Goal: Task Accomplishment & Management: Complete application form

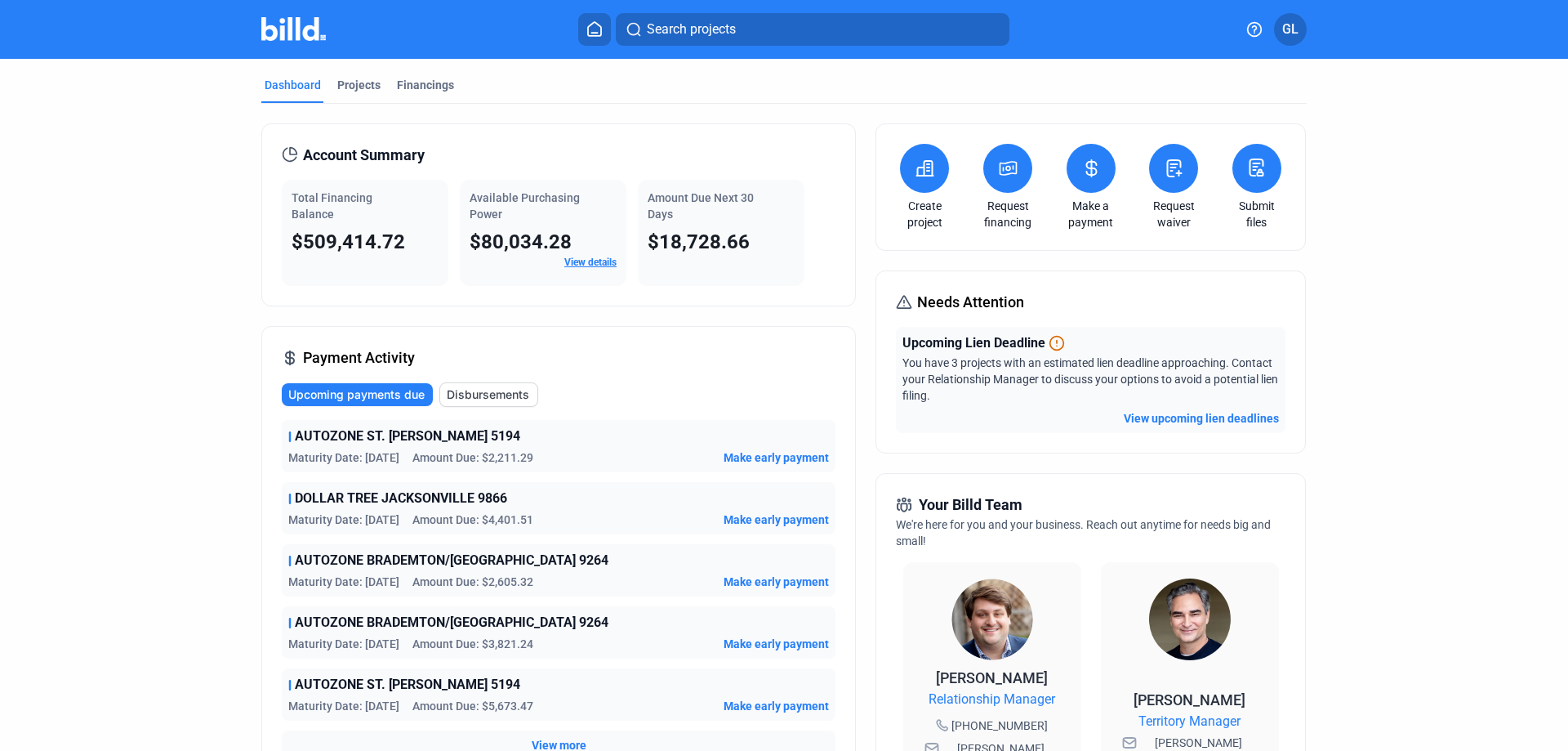
click at [1171, 174] on icon at bounding box center [1174, 168] width 20 height 19
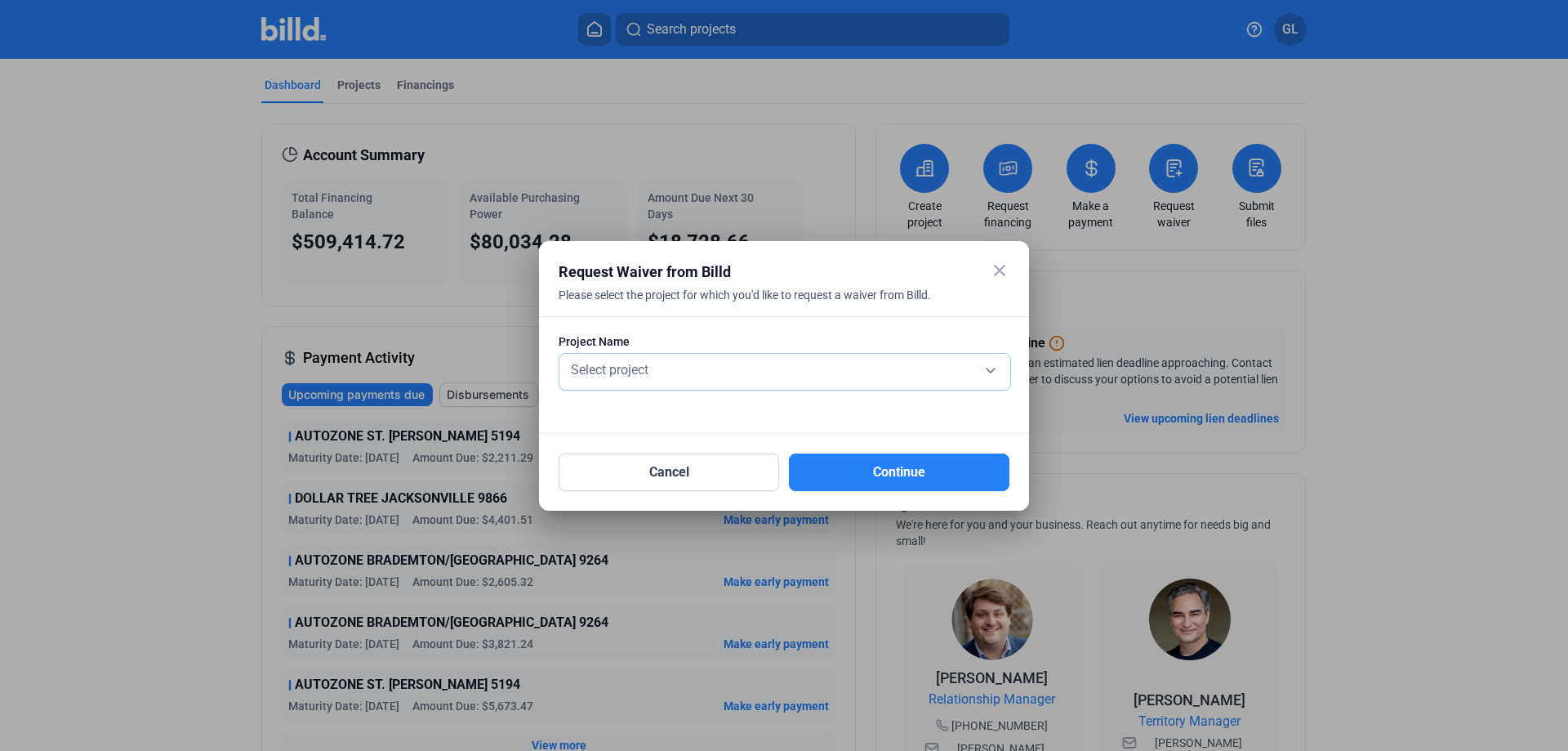
click at [673, 378] on div "Select project" at bounding box center [785, 368] width 435 height 23
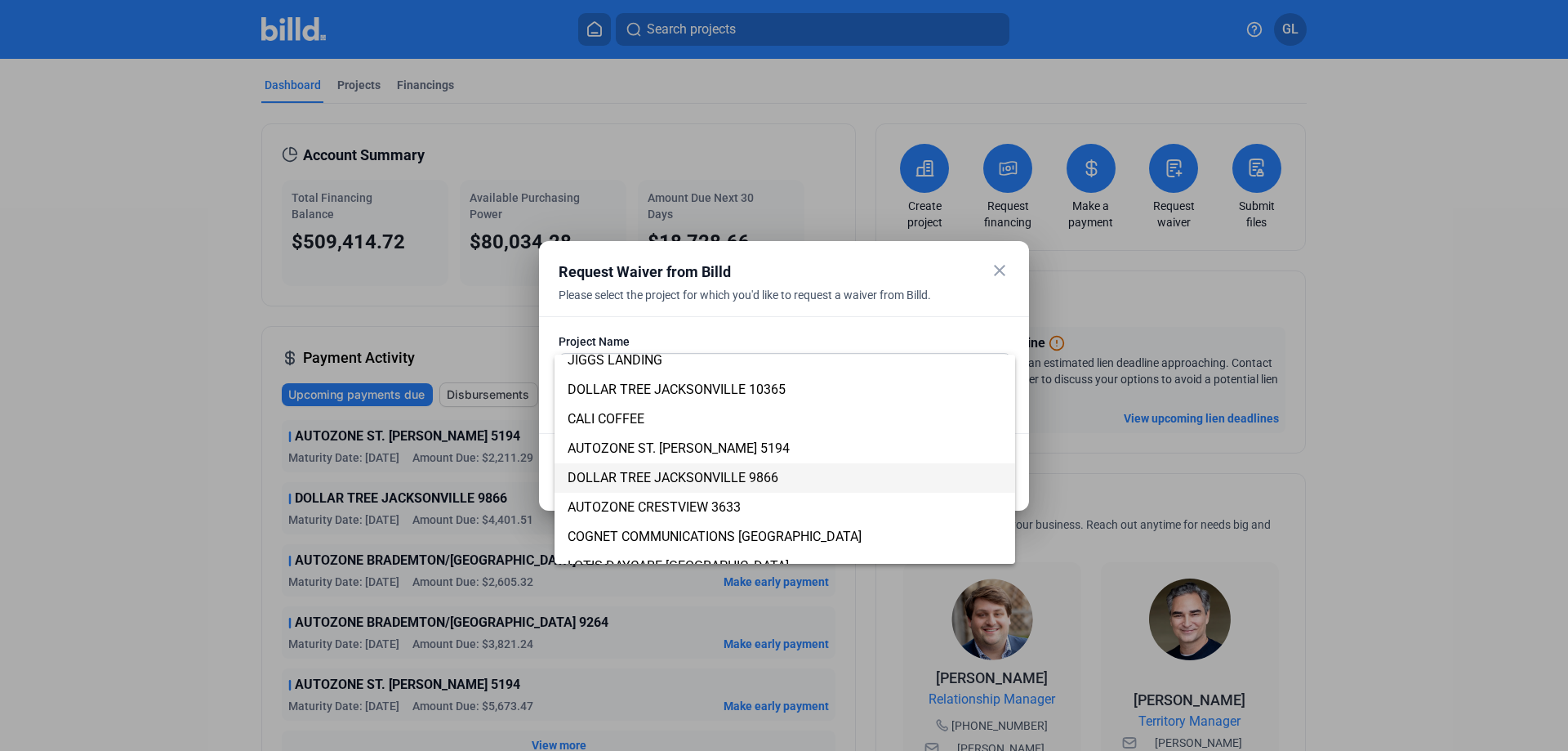
scroll to position [163, 0]
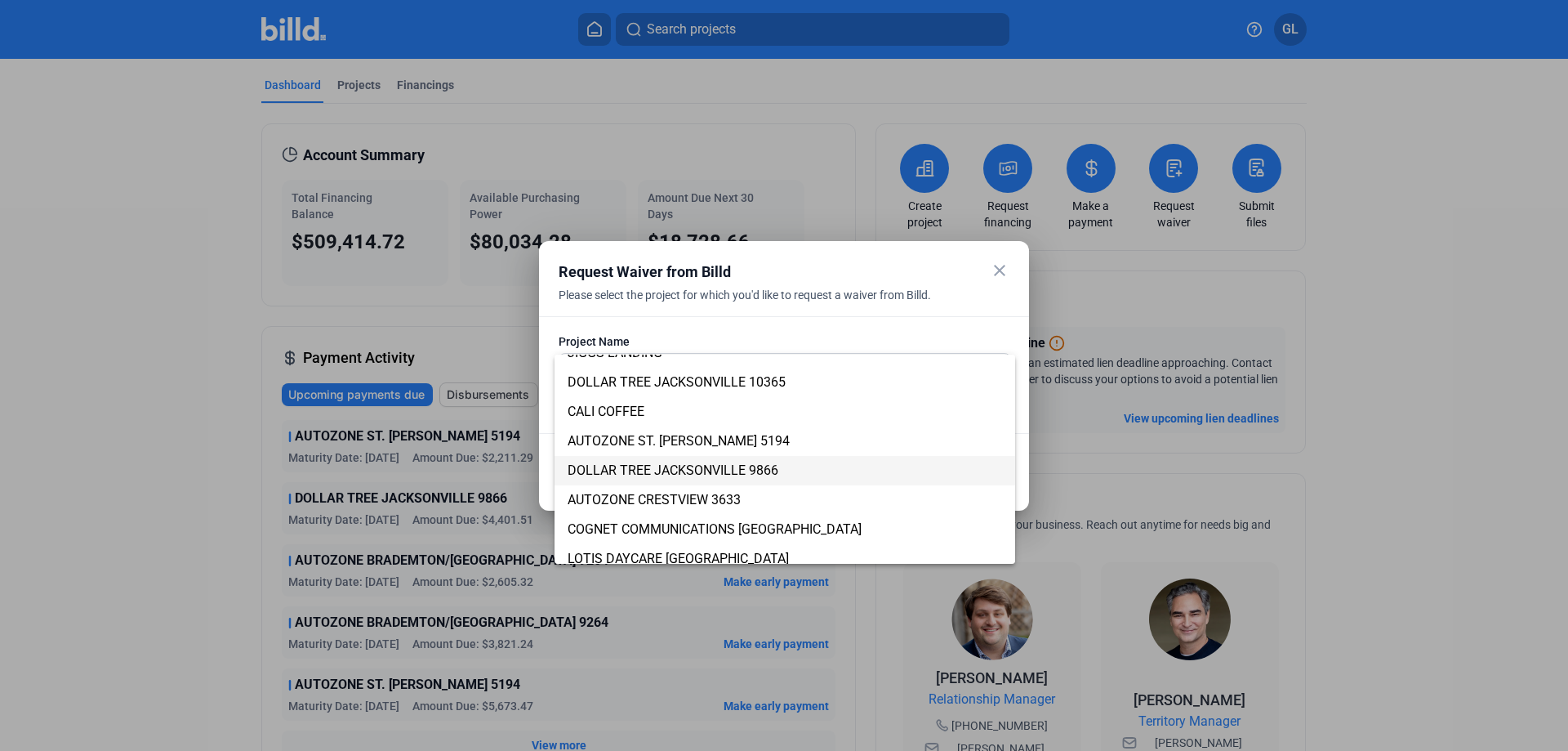
click at [772, 465] on span "DOLLAR TREE JACKSONVILLE 9866" at bounding box center [673, 470] width 211 height 16
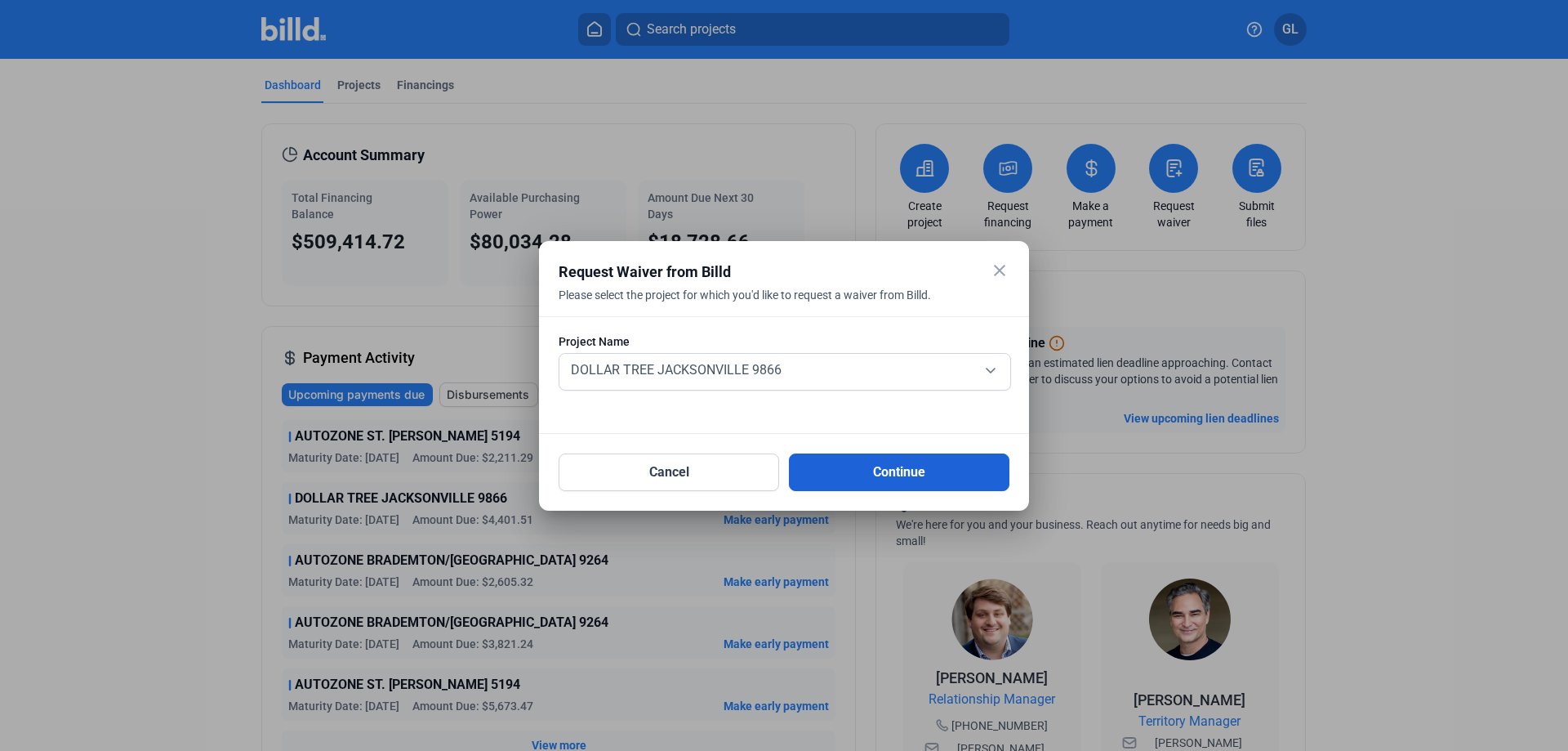
click at [898, 465] on button "Continue" at bounding box center [899, 472] width 220 height 38
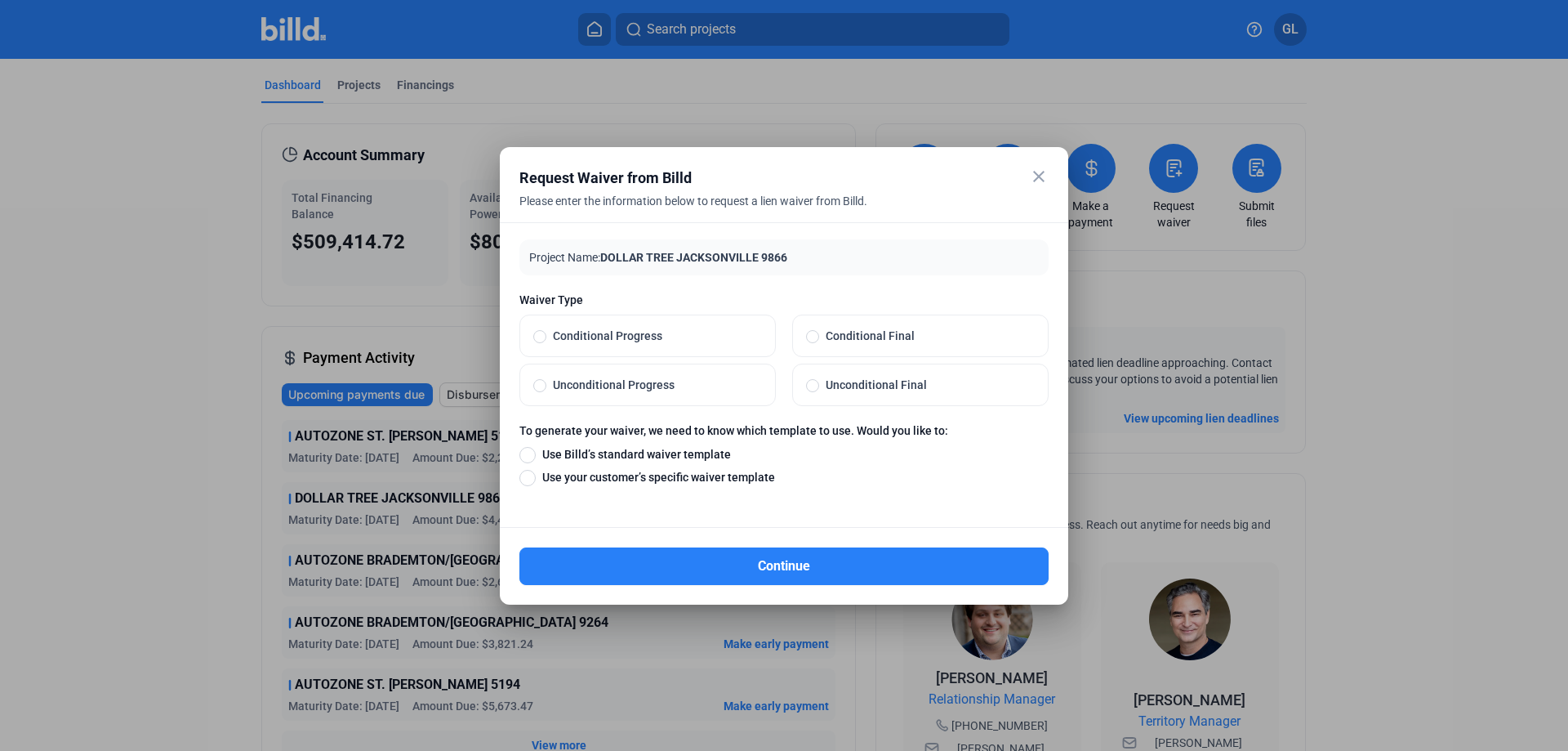
click at [812, 384] on span at bounding box center [813, 386] width 13 height 13
click at [812, 384] on input "Unconditional Final" at bounding box center [813, 385] width 13 height 15
radio input "true"
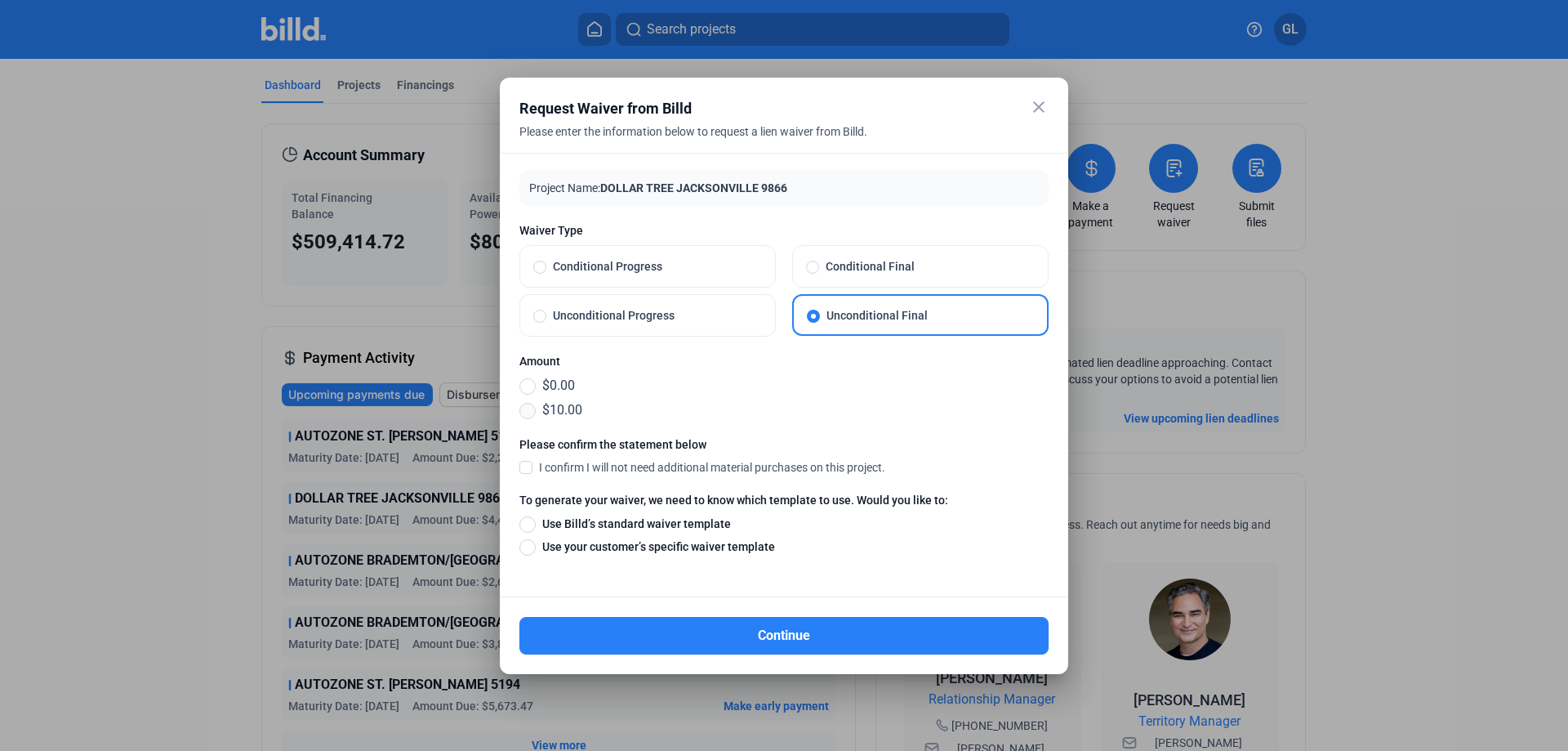
click at [531, 407] on span at bounding box center [528, 411] width 17 height 17
click at [531, 407] on input "$10.00" at bounding box center [528, 410] width 17 height 18
radio input "true"
click at [528, 468] on span at bounding box center [526, 466] width 13 height 15
click at [0, 0] on input "I confirm I will not need additional material purchases on this project." at bounding box center [0, 0] width 0 height 0
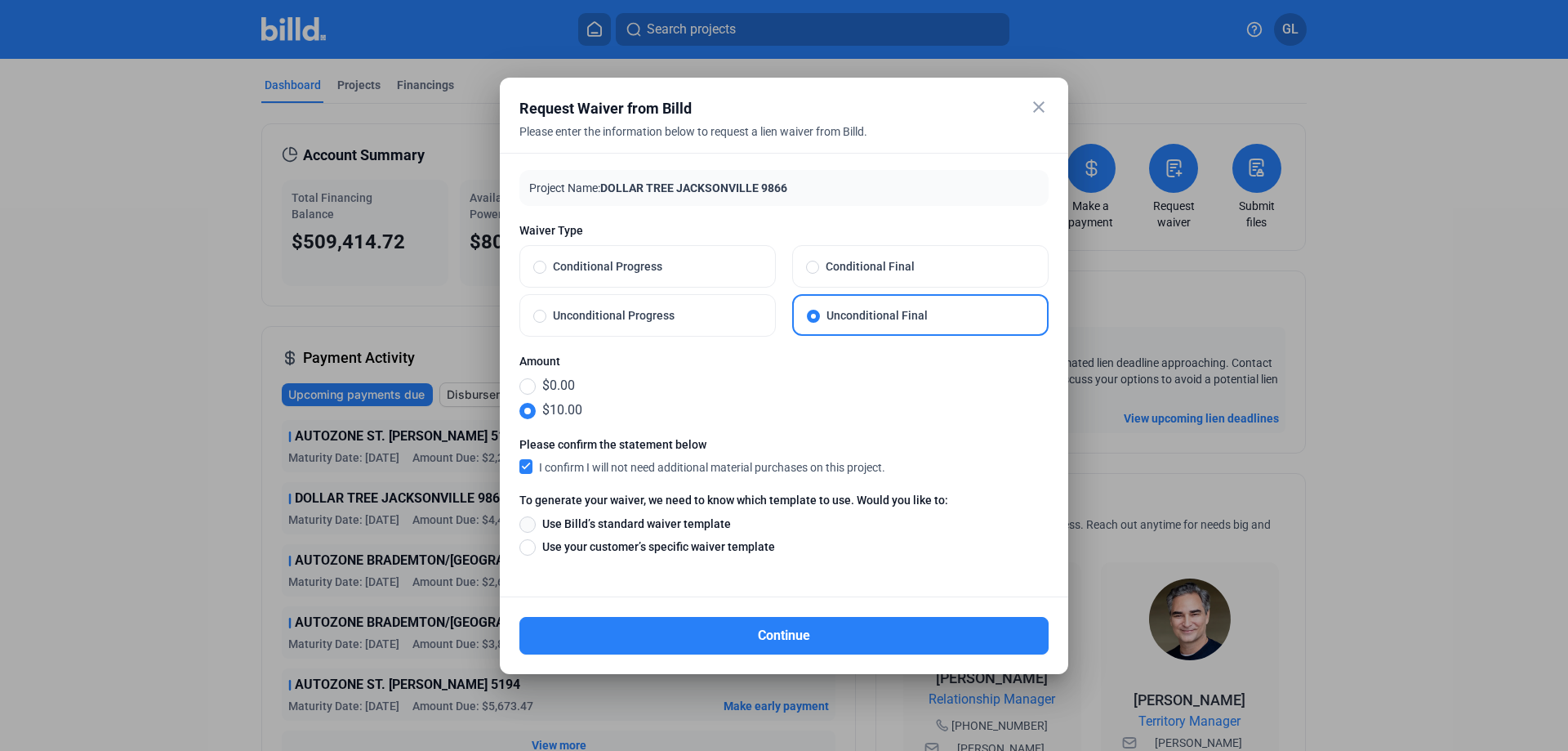
click at [530, 521] on span at bounding box center [528, 525] width 17 height 17
click at [530, 521] on input "Use Billd’s standard waiver template" at bounding box center [528, 524] width 17 height 18
radio input "true"
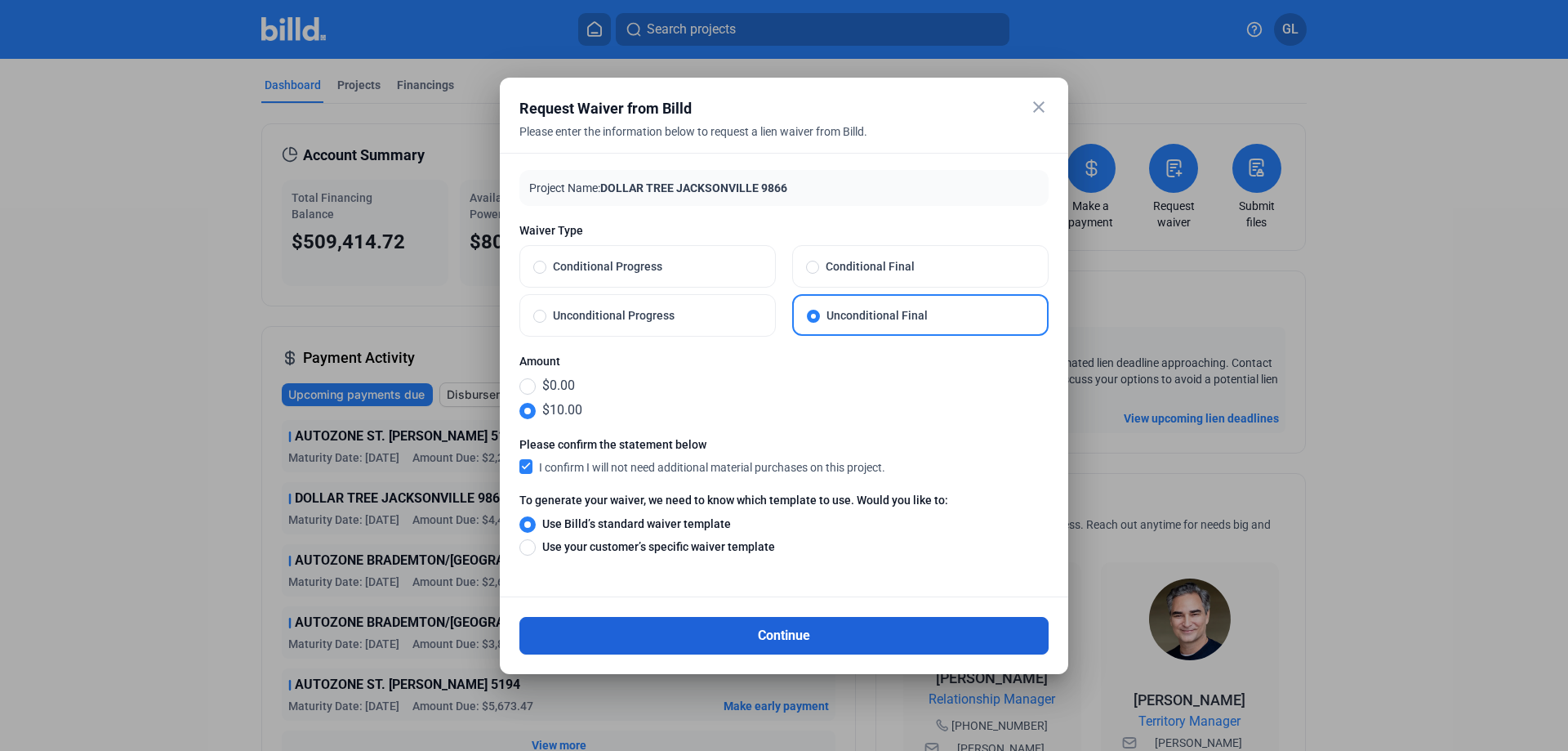
click at [800, 632] on button "Continue" at bounding box center [784, 635] width 529 height 38
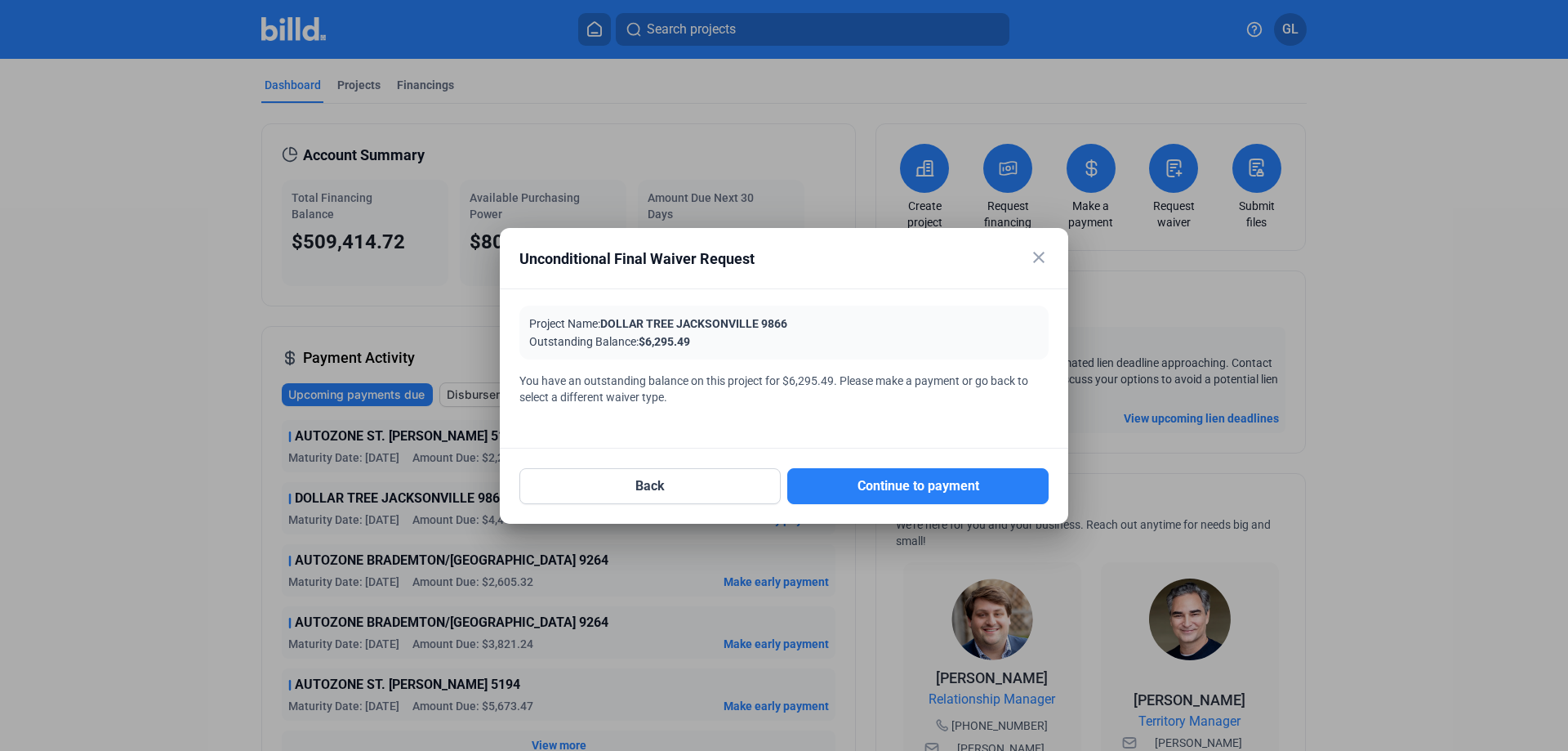
drag, startPoint x: 1040, startPoint y: 252, endPoint x: 1056, endPoint y: 260, distance: 17.9
click at [1041, 252] on mat-icon "close" at bounding box center [1039, 257] width 19 height 19
